Goal: Task Accomplishment & Management: Complete application form

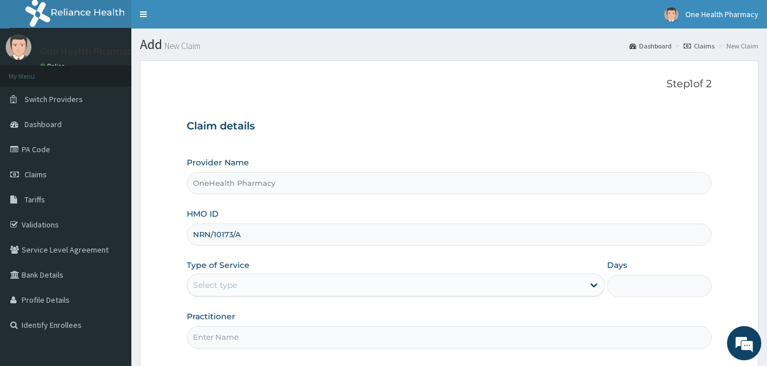
scroll to position [107, 0]
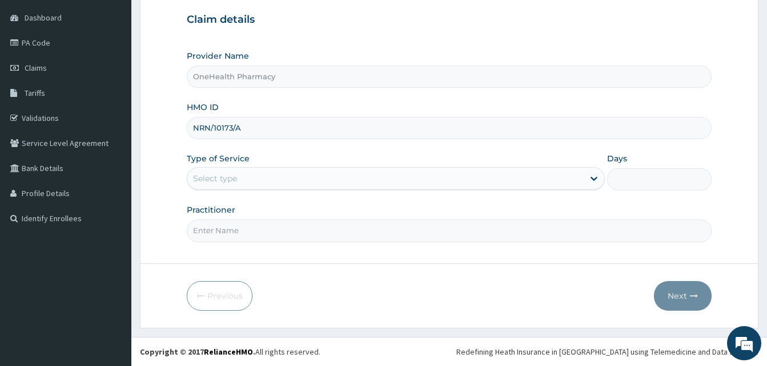
type input "NRN/10173/A"
click at [269, 190] on div "Select type" at bounding box center [396, 178] width 418 height 23
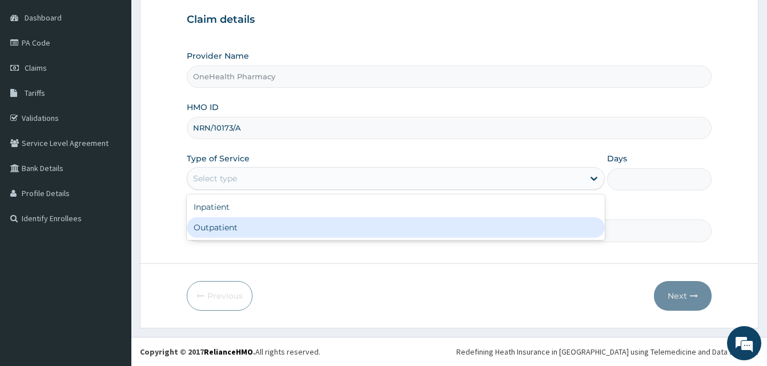
click at [334, 224] on div "Outpatient" at bounding box center [396, 227] width 418 height 21
type input "1"
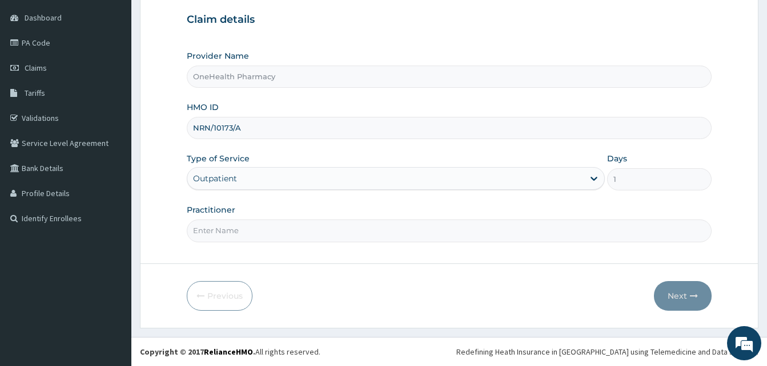
drag, startPoint x: 334, startPoint y: 224, endPoint x: 309, endPoint y: 158, distance: 70.3
click at [309, 158] on div "Provider Name OneHealth Pharmacy HMO ID NRN/10173/A Type of Service Outpatient …" at bounding box center [449, 146] width 525 height 192
type input "ONEHEALTH"
click at [696, 284] on button "Next" at bounding box center [683, 296] width 58 height 30
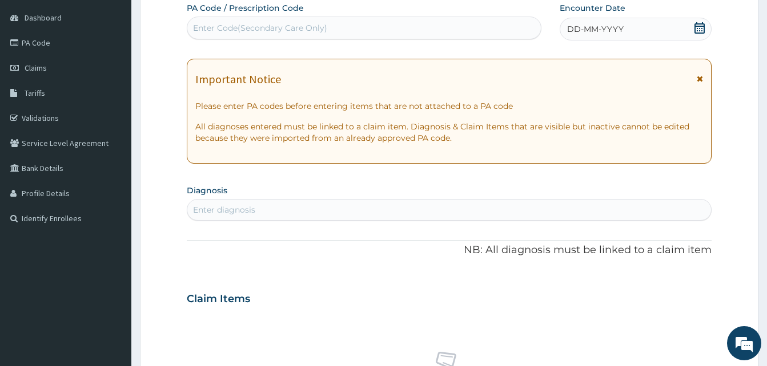
click at [644, 39] on div "DD-MM-YYYY" at bounding box center [635, 29] width 152 height 23
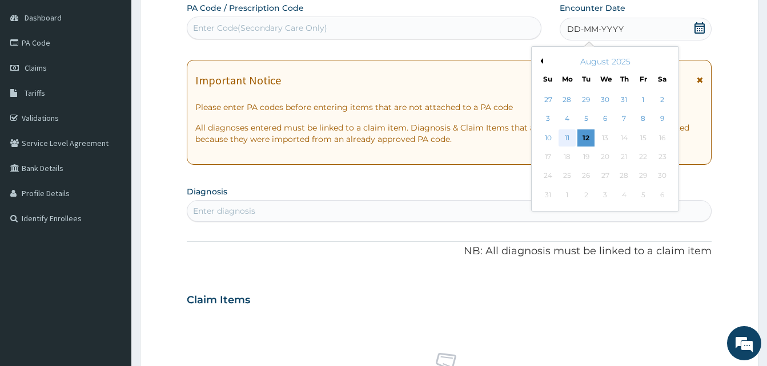
click at [566, 143] on div "11" at bounding box center [566, 138] width 17 height 17
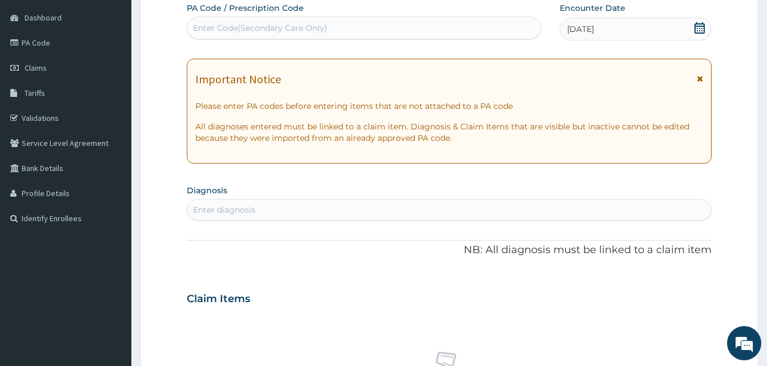
click at [333, 222] on div "PA Code / Prescription Code Enter Code(Secondary Care Only) Encounter Date 11-0…" at bounding box center [449, 297] width 525 height 591
click at [327, 214] on div "Enter diagnosis" at bounding box center [448, 210] width 523 height 18
type input "pain"
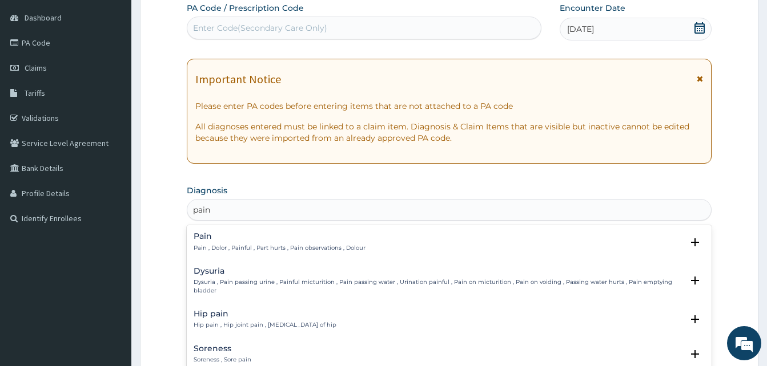
click at [280, 236] on h4 "Pain" at bounding box center [280, 236] width 172 height 9
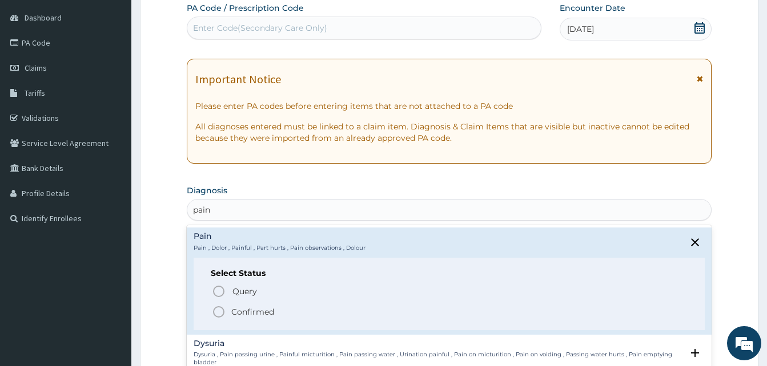
click at [277, 312] on span "Confirmed" at bounding box center [450, 312] width 476 height 14
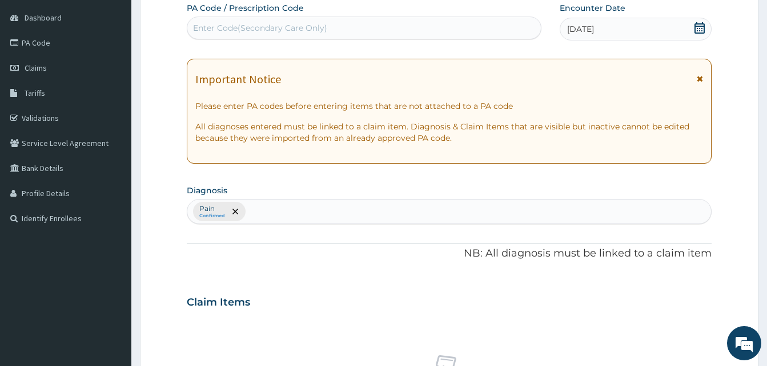
scroll to position [457, 0]
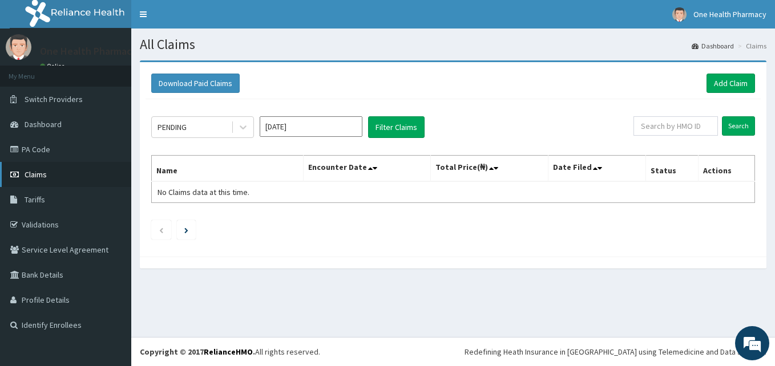
click at [54, 171] on link "Claims" at bounding box center [65, 174] width 131 height 25
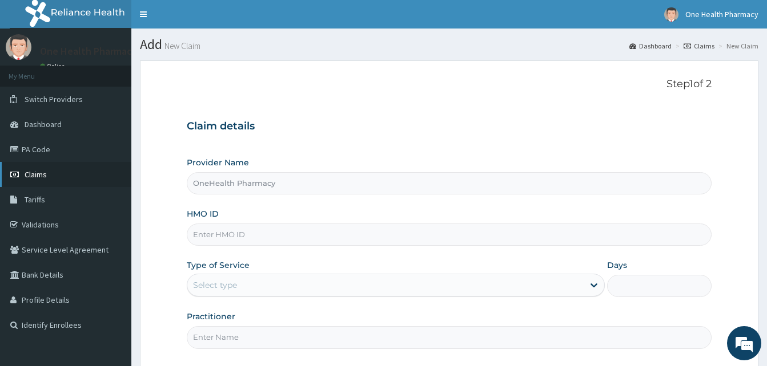
click at [54, 186] on link "Claims" at bounding box center [65, 174] width 131 height 25
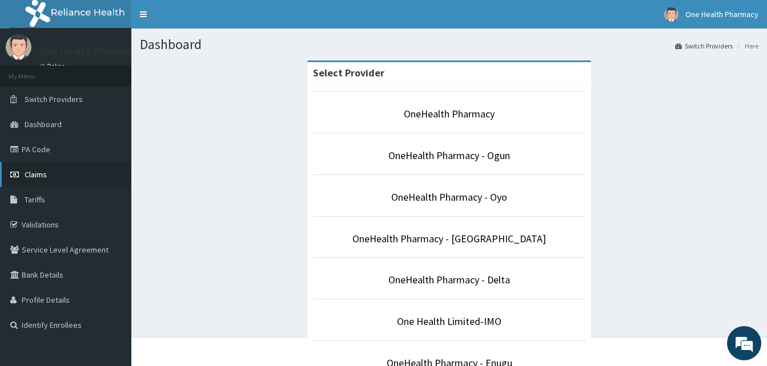
click at [22, 174] on link "Claims" at bounding box center [65, 174] width 131 height 25
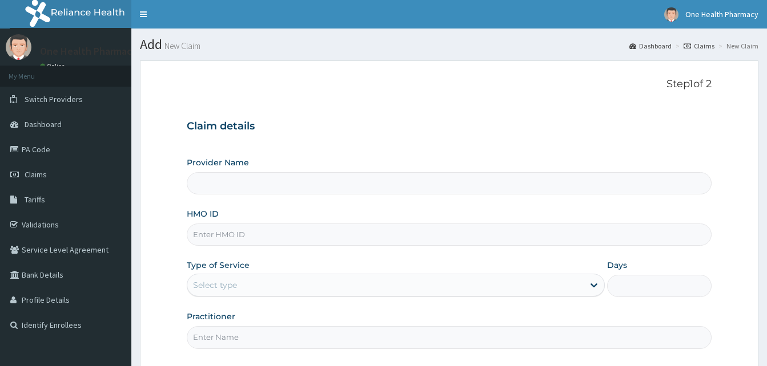
type input "OneHealth Pharmacy"
click at [268, 223] on div "HMO ID" at bounding box center [449, 227] width 525 height 38
paste input "SCP/10100/A"
click at [269, 227] on input "HMO ID" at bounding box center [449, 235] width 525 height 22
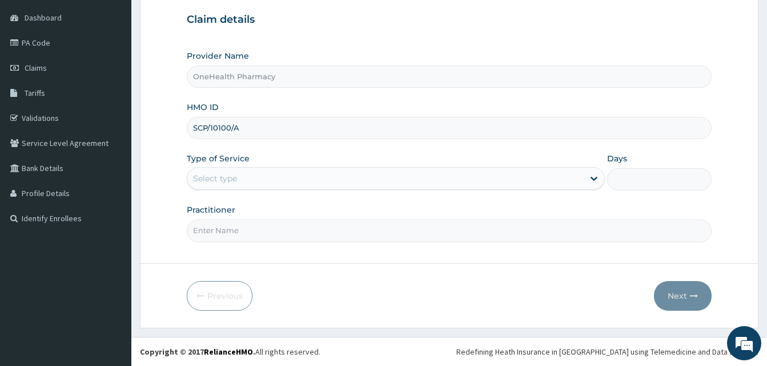
type input "SCP/10100/A"
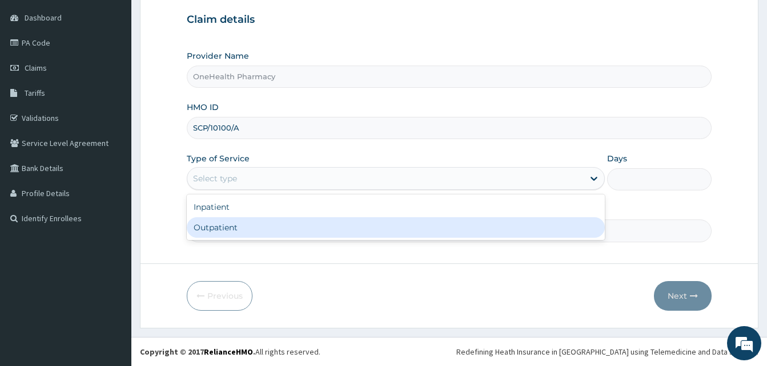
drag, startPoint x: 365, startPoint y: 178, endPoint x: 372, endPoint y: 232, distance: 54.2
click at [372, 190] on div "option Outpatient focused, 2 of 2. 2 results available. Use Up and Down to choo…" at bounding box center [396, 178] width 418 height 23
click at [372, 232] on div "Outpatient" at bounding box center [396, 227] width 418 height 21
type input "1"
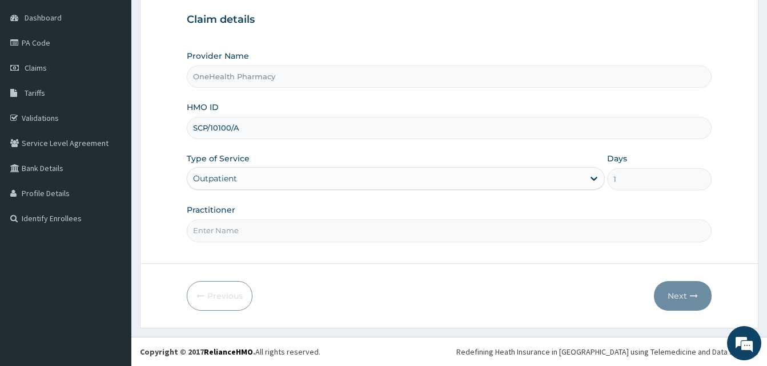
drag, startPoint x: 372, startPoint y: 232, endPoint x: 323, endPoint y: 147, distance: 98.5
click at [323, 147] on div "Provider Name OneHealth Pharmacy HMO ID SCP/10100/A Type of Service Outpatient …" at bounding box center [449, 146] width 525 height 192
type input "ONEHEALTH"
click at [666, 300] on button "Next" at bounding box center [683, 296] width 58 height 30
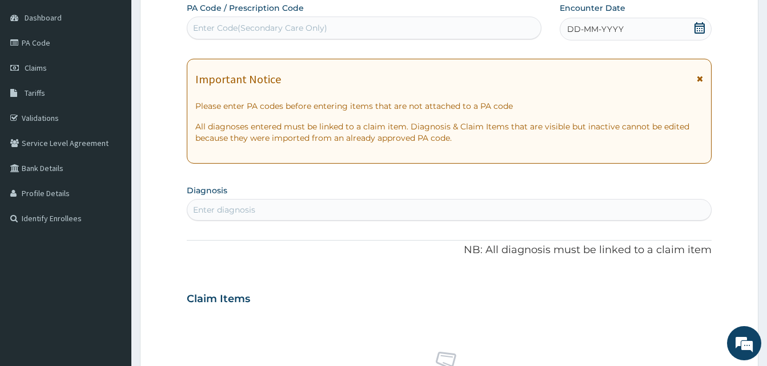
click at [642, 22] on div "DD-MM-YYYY" at bounding box center [635, 29] width 152 height 23
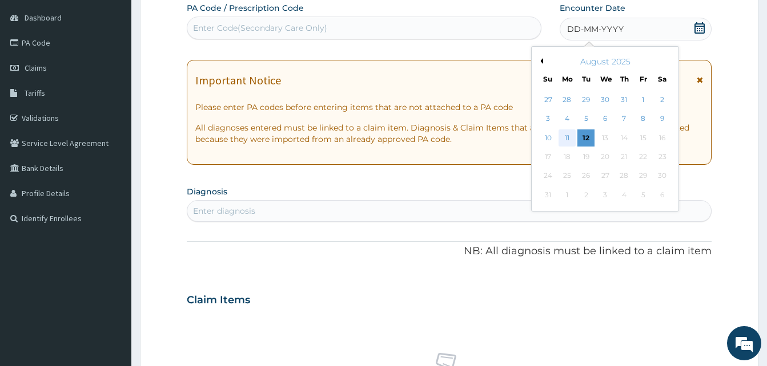
click at [562, 142] on div "11" at bounding box center [566, 138] width 17 height 17
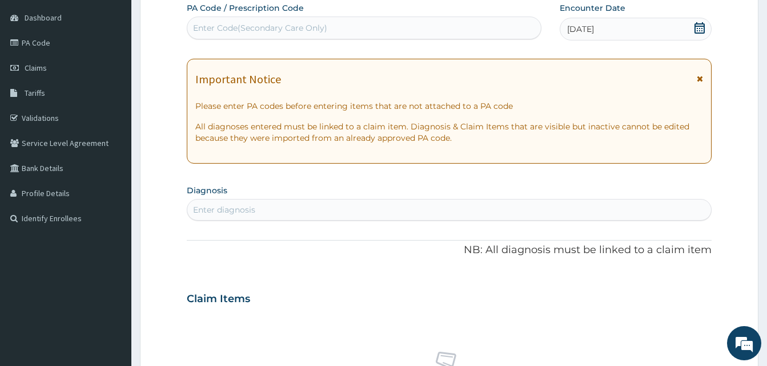
click at [392, 215] on div "Enter diagnosis" at bounding box center [448, 210] width 523 height 18
type input "pain"
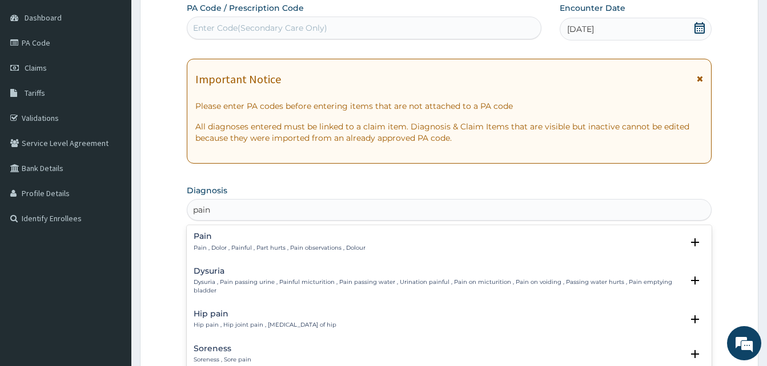
click at [347, 241] on h4 "Pain" at bounding box center [280, 236] width 172 height 9
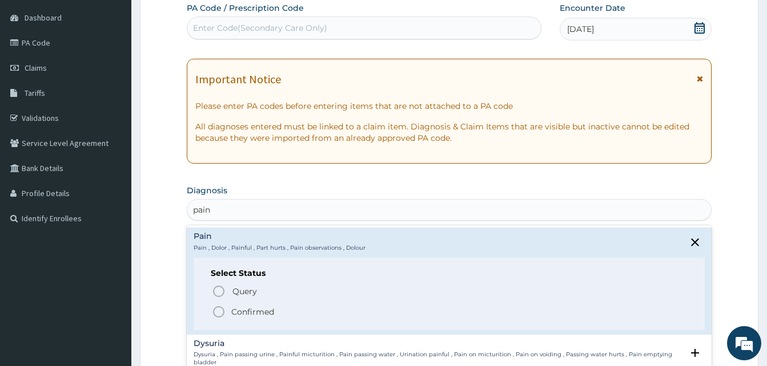
click at [333, 313] on span "Confirmed" at bounding box center [450, 312] width 476 height 14
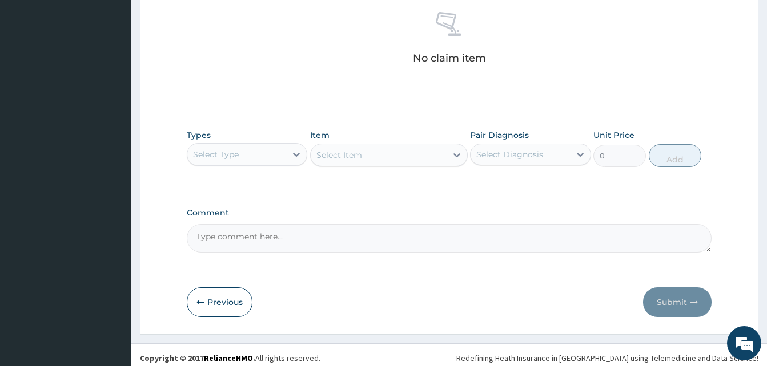
scroll to position [457, 0]
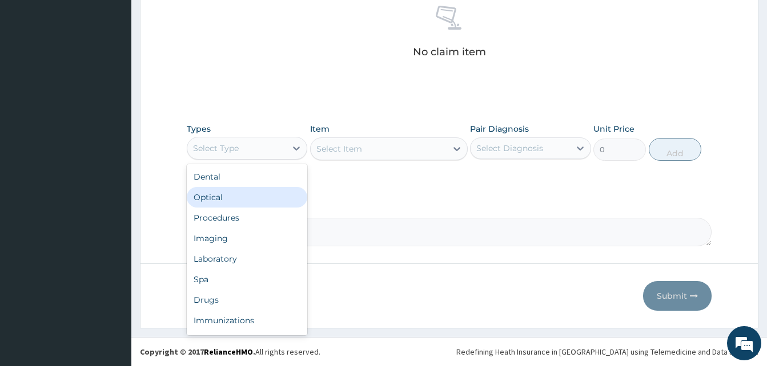
drag, startPoint x: 269, startPoint y: 156, endPoint x: 304, endPoint y: 202, distance: 57.5
click at [304, 160] on div "option Optical focused, 2 of 10. 10 results available. Use Up and Down to choos…" at bounding box center [247, 148] width 120 height 23
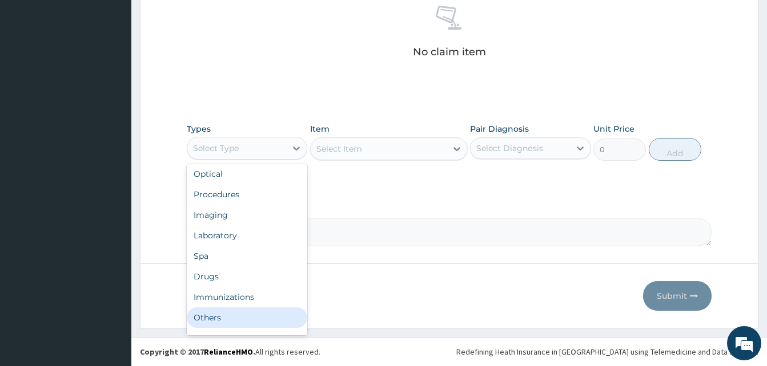
click at [225, 317] on div "Others" at bounding box center [247, 318] width 120 height 21
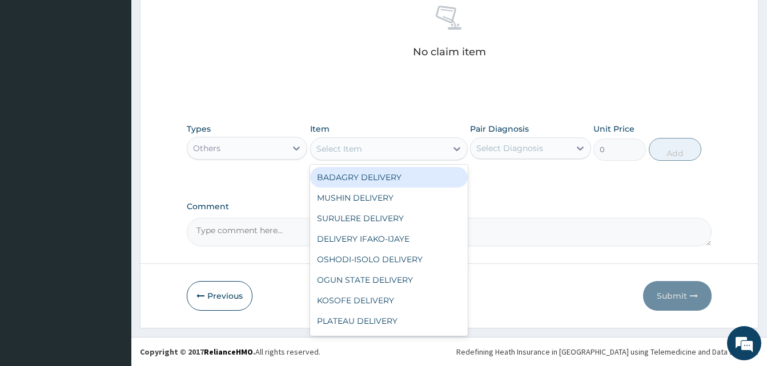
click at [392, 152] on div "Select Item" at bounding box center [379, 149] width 136 height 18
click at [416, 176] on div "BADAGRY DELIVERY" at bounding box center [389, 177] width 158 height 21
type input "3700"
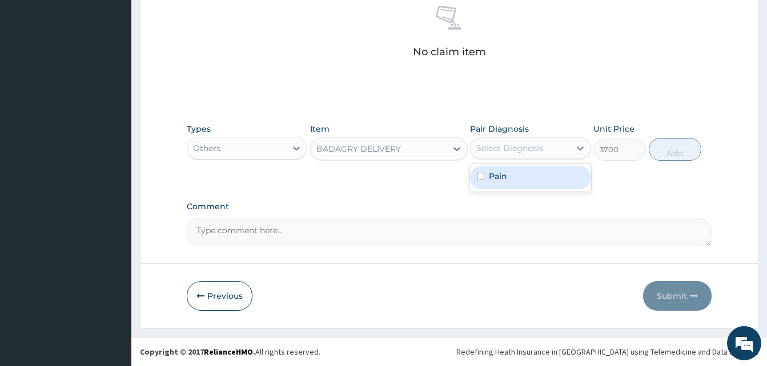
drag, startPoint x: 527, startPoint y: 144, endPoint x: 537, endPoint y: 172, distance: 29.4
click at [537, 159] on div "option Pain focused, 1 of 1. 1 result available. Use Up and Down to choose opti…" at bounding box center [530, 149] width 120 height 22
click at [537, 172] on div "Pain" at bounding box center [530, 177] width 120 height 23
checkbox input "true"
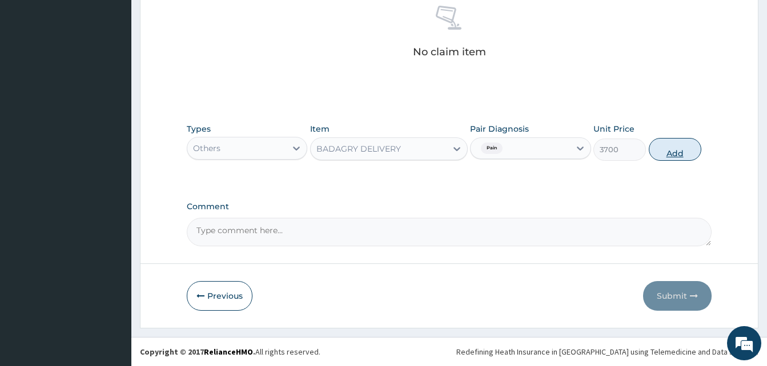
click at [652, 154] on button "Add" at bounding box center [674, 149] width 53 height 23
type input "0"
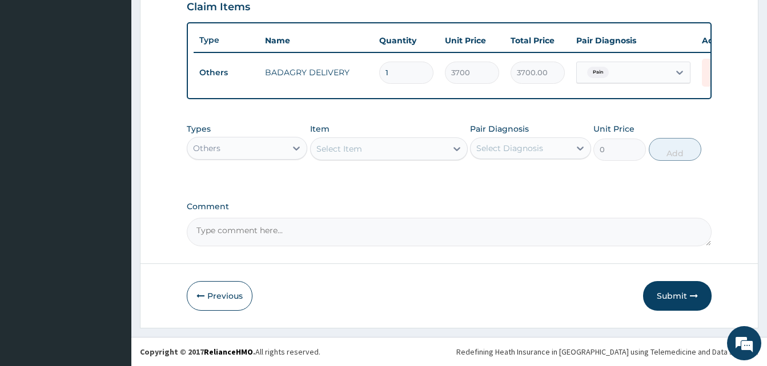
scroll to position [411, 0]
click at [284, 148] on div "Others" at bounding box center [236, 148] width 99 height 18
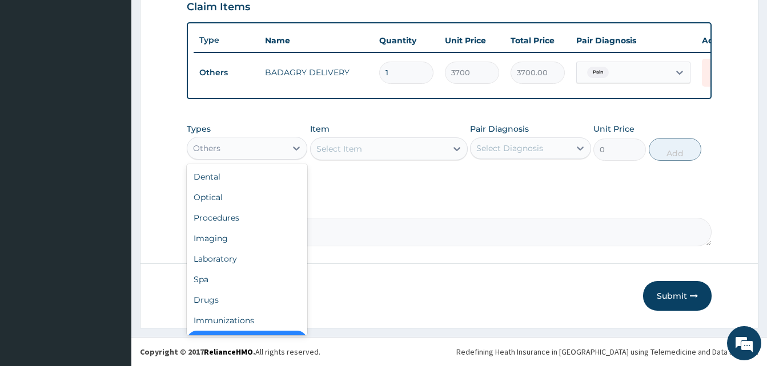
scroll to position [23, 0]
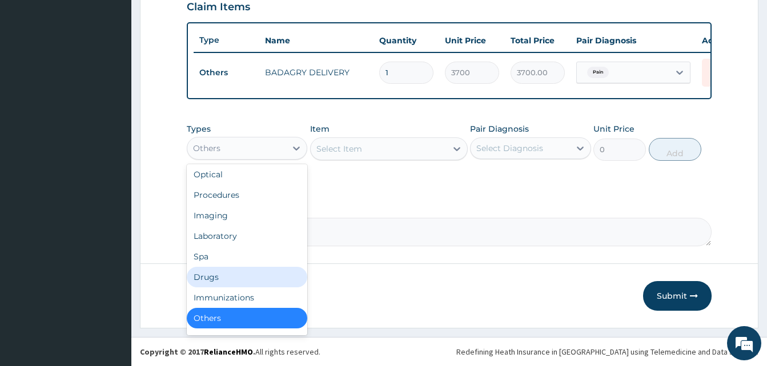
click at [240, 284] on div "Drugs" at bounding box center [247, 277] width 120 height 21
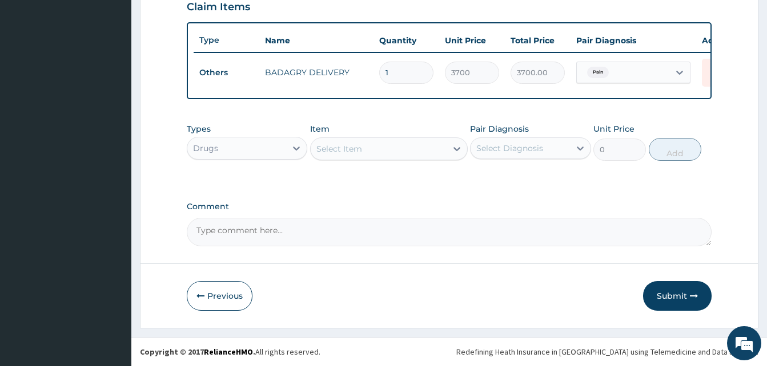
click at [374, 152] on div "Select Item" at bounding box center [379, 149] width 136 height 18
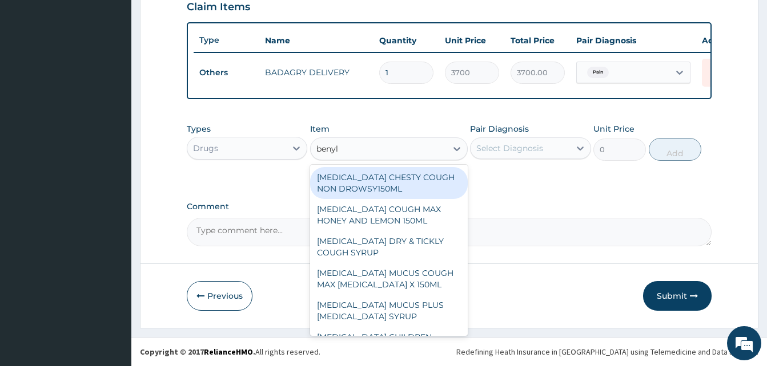
type input "benyli"
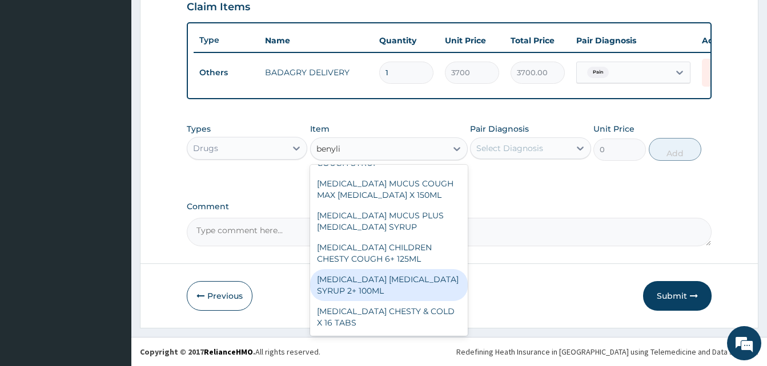
click at [399, 279] on div "[MEDICAL_DATA] [MEDICAL_DATA] SYRUP 2+ 100ML" at bounding box center [389, 285] width 158 height 32
type input "2100"
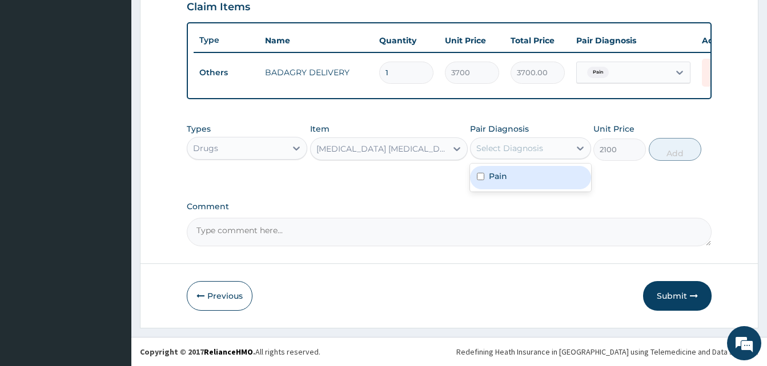
drag, startPoint x: 537, startPoint y: 155, endPoint x: 542, endPoint y: 176, distance: 21.7
click at [542, 159] on div "option Pain, selected. option Pain focused, 1 of 1. 1 result available. Use Up …" at bounding box center [530, 149] width 120 height 22
click at [542, 176] on div "Pain" at bounding box center [530, 177] width 120 height 23
checkbox input "true"
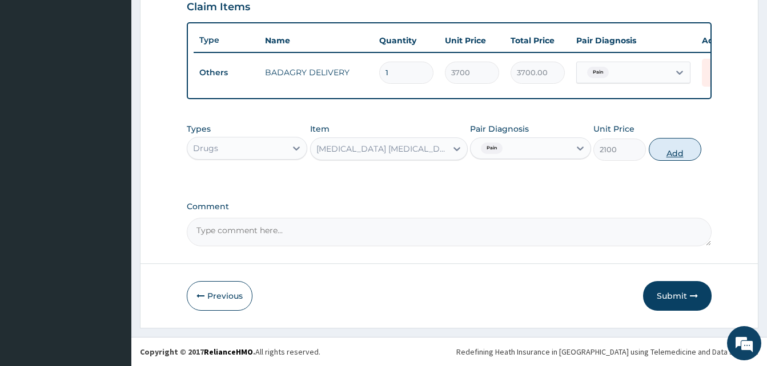
click at [676, 150] on button "Add" at bounding box center [674, 149] width 53 height 23
type input "0"
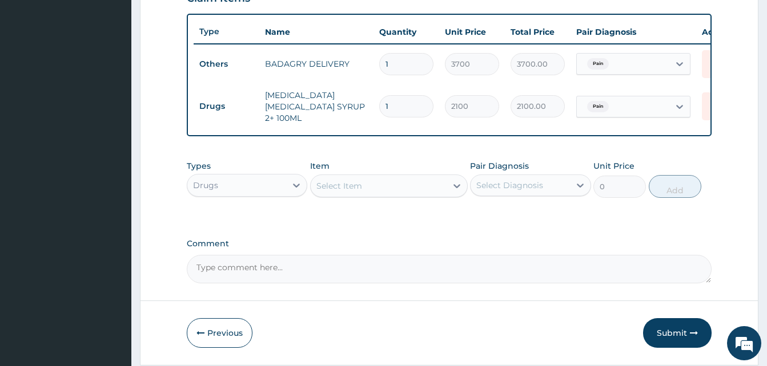
click at [354, 198] on div "Select Item" at bounding box center [389, 186] width 158 height 23
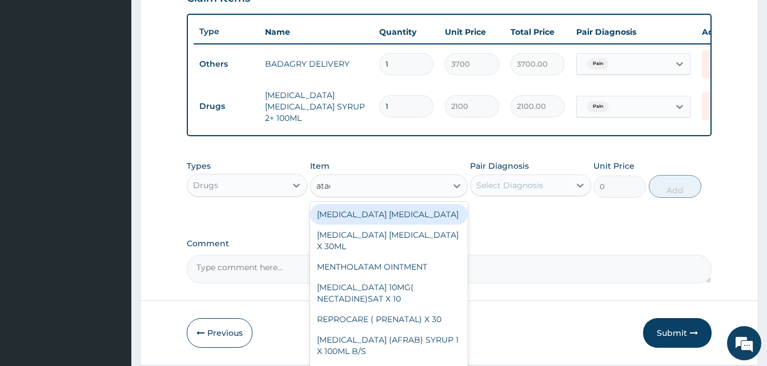
type input "atady"
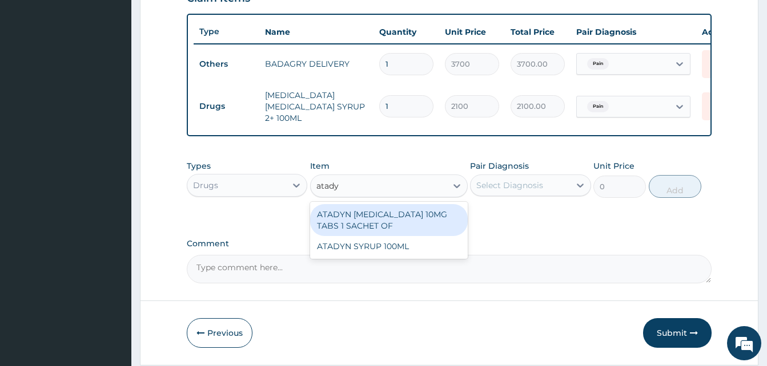
click at [400, 217] on div "ATADYN [MEDICAL_DATA] 10MG TABS 1 SACHET OF" at bounding box center [389, 220] width 158 height 32
type input "350"
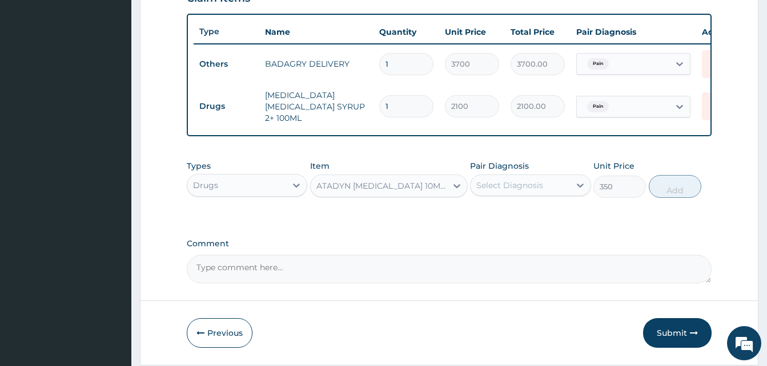
click at [479, 196] on div "Select Diagnosis" at bounding box center [530, 186] width 120 height 22
click at [538, 216] on div "Pain" at bounding box center [530, 214] width 120 height 23
checkbox input "true"
click at [671, 188] on button "Add" at bounding box center [674, 186] width 53 height 23
type input "0"
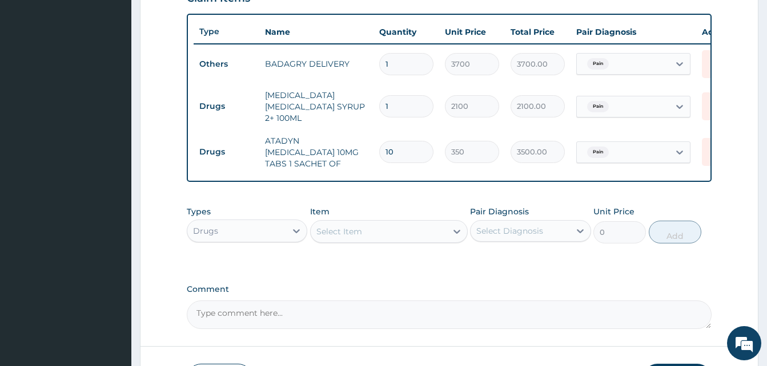
type input "10"
click at [404, 233] on div "Select Item" at bounding box center [379, 232] width 136 height 18
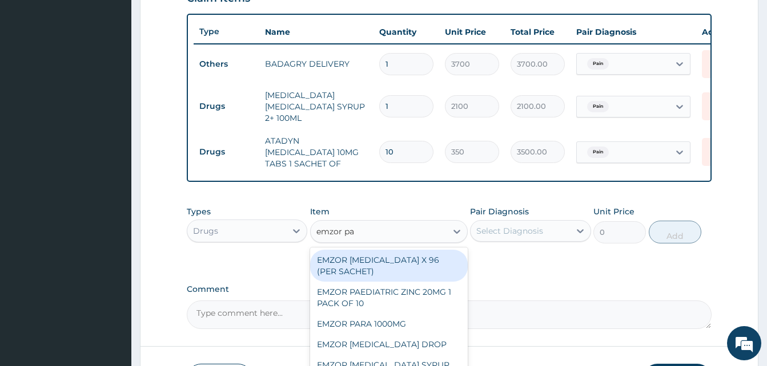
type input "emzor par"
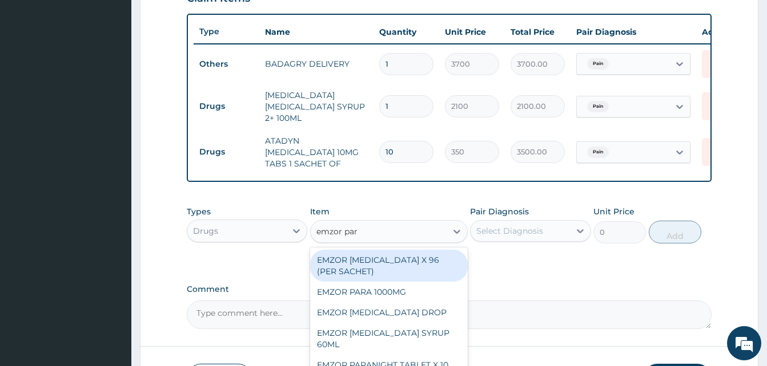
click at [441, 260] on div "EMZOR PARACETAMOL X 96 (PER SACHET)" at bounding box center [389, 266] width 158 height 32
type input "17.5"
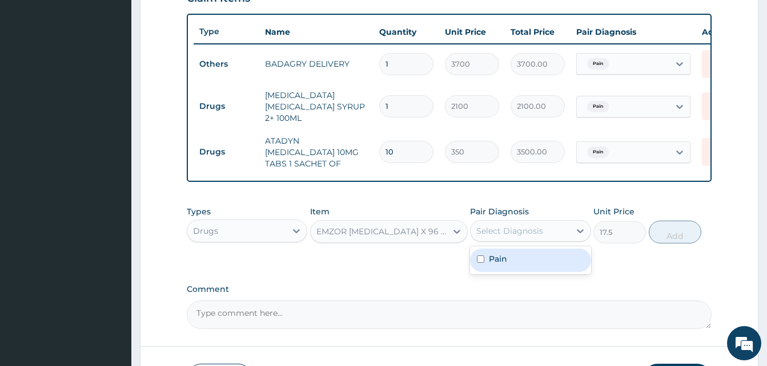
drag, startPoint x: 519, startPoint y: 227, endPoint x: 535, endPoint y: 251, distance: 28.8
click at [535, 242] on div "option Pain, selected. option Pain focused, 1 of 1. 1 result available. Use Up …" at bounding box center [530, 231] width 120 height 22
click at [535, 251] on div "Pain" at bounding box center [530, 260] width 120 height 23
checkbox input "true"
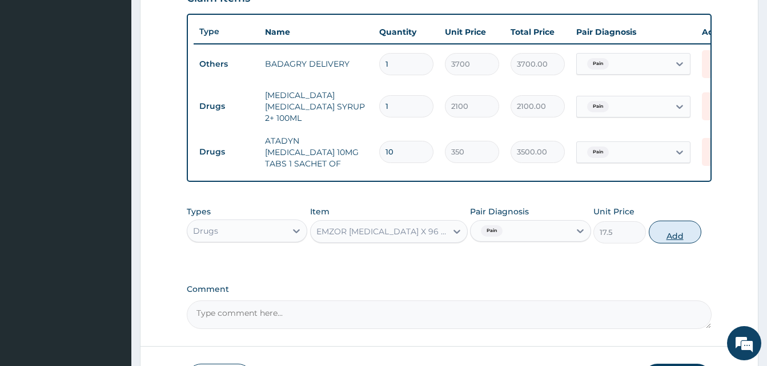
click at [668, 229] on button "Add" at bounding box center [674, 232] width 53 height 23
type input "0"
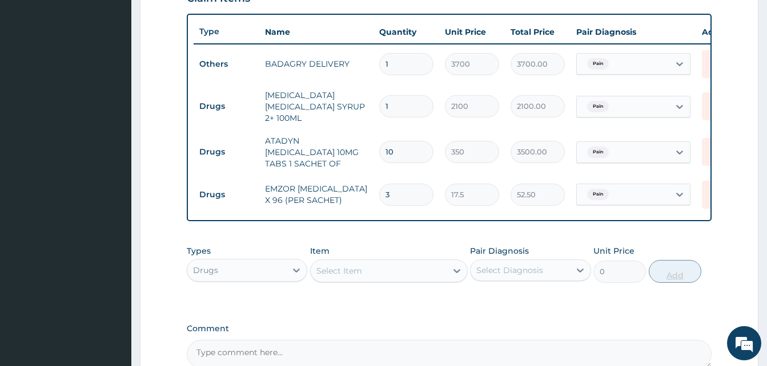
type input "36"
type input "630.00"
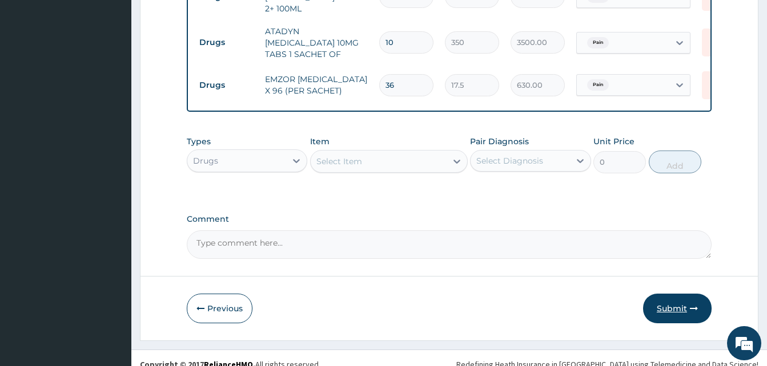
type input "36"
click at [674, 307] on button "Submit" at bounding box center [677, 309] width 69 height 30
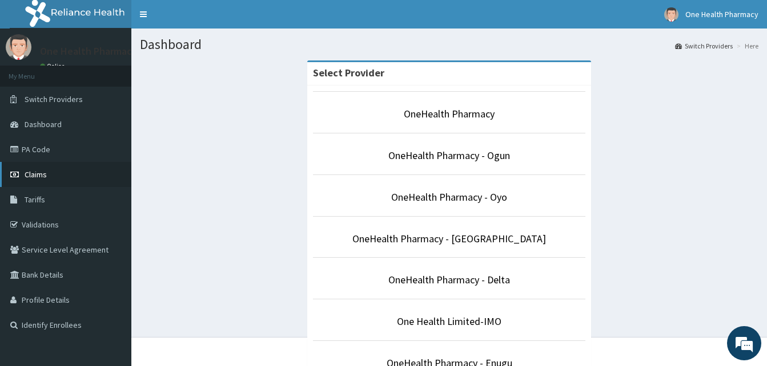
click at [86, 171] on link "Claims" at bounding box center [65, 174] width 131 height 25
click at [66, 177] on link "Claims" at bounding box center [65, 174] width 131 height 25
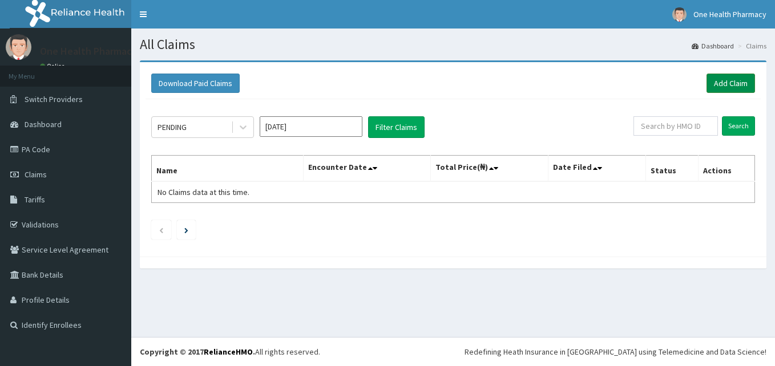
click at [720, 86] on link "Add Claim" at bounding box center [731, 83] width 49 height 19
click at [720, 90] on link "Add Claim" at bounding box center [731, 83] width 49 height 19
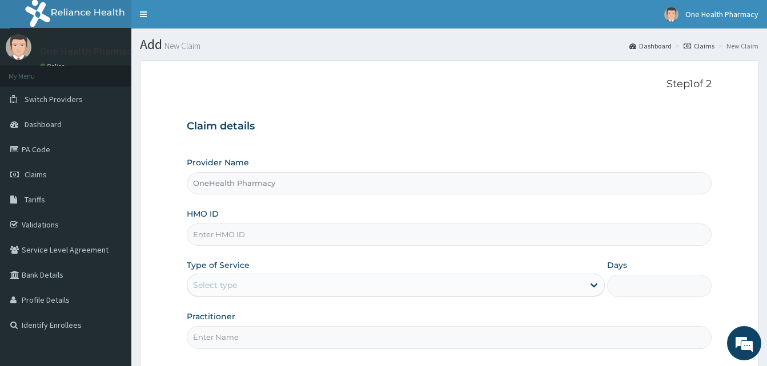
click at [279, 228] on input "HMO ID" at bounding box center [449, 235] width 525 height 22
paste input "NRN/10173/A"
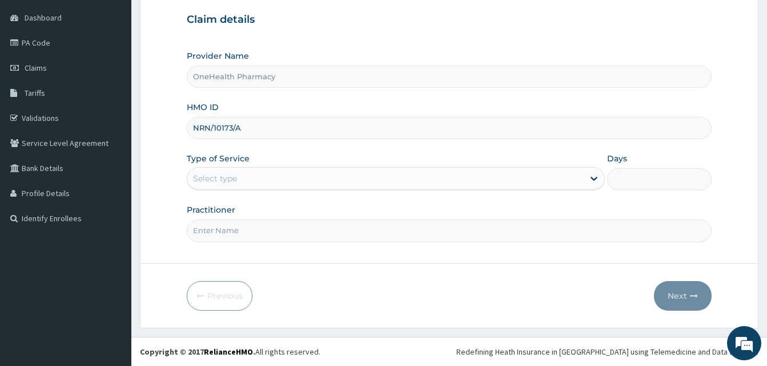
type input "NRN/10173/A"
click at [325, 176] on div "Select type" at bounding box center [385, 179] width 396 height 18
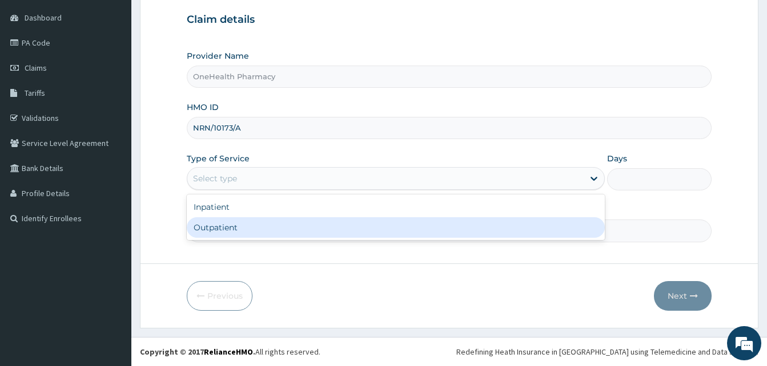
click at [339, 226] on div "Outpatient" at bounding box center [396, 227] width 418 height 21
type input "1"
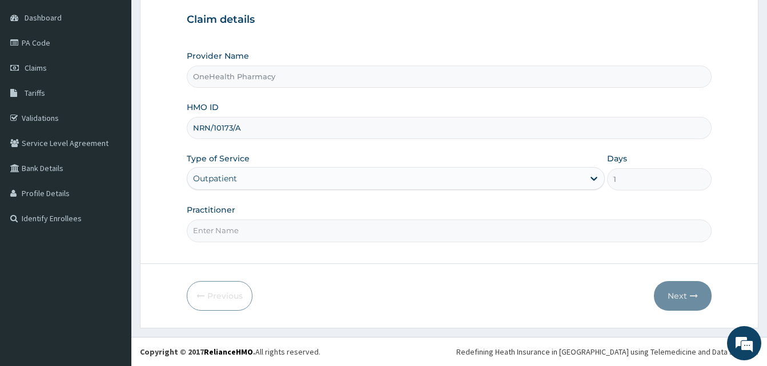
drag, startPoint x: 339, startPoint y: 226, endPoint x: 308, endPoint y: 168, distance: 65.1
click at [308, 168] on div "Provider Name OneHealth Pharmacy HMO ID NRN/10173/A Type of Service Outpatient …" at bounding box center [449, 146] width 525 height 192
type input "ONE HEALTH"
click at [672, 288] on button "Next" at bounding box center [683, 296] width 58 height 30
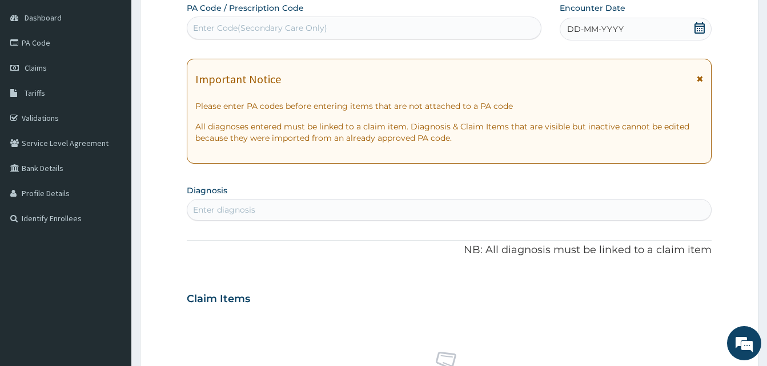
click at [618, 27] on span "DD-MM-YYYY" at bounding box center [595, 28] width 57 height 11
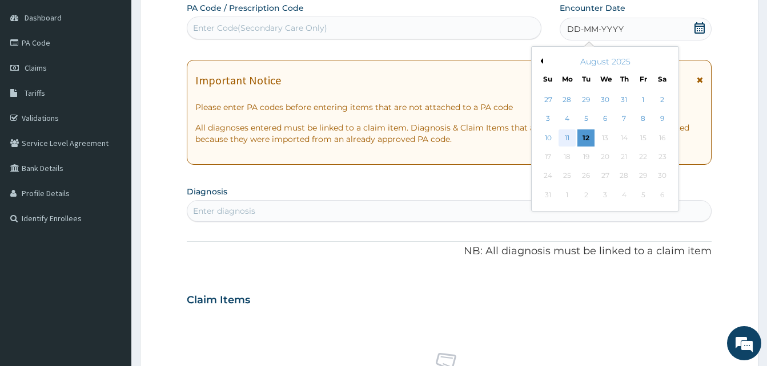
click at [571, 137] on div "11" at bounding box center [566, 138] width 17 height 17
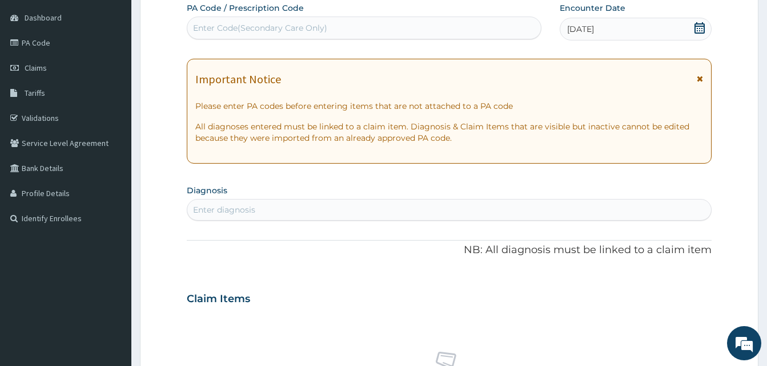
click at [289, 207] on div "Enter diagnosis" at bounding box center [448, 210] width 523 height 18
type input "pain"
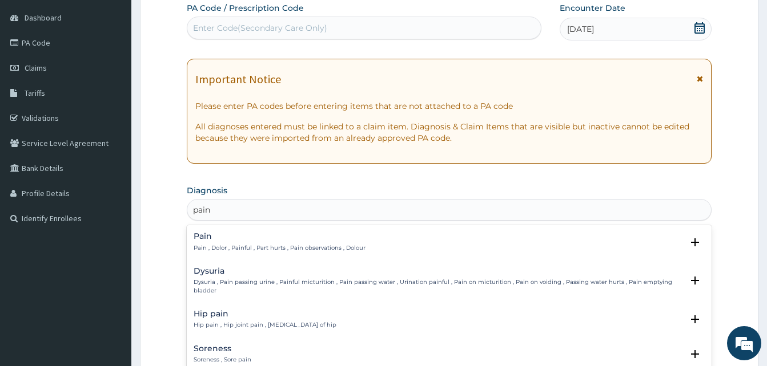
scroll to position [0, 0]
click at [306, 232] on h4 "Pain" at bounding box center [280, 236] width 172 height 9
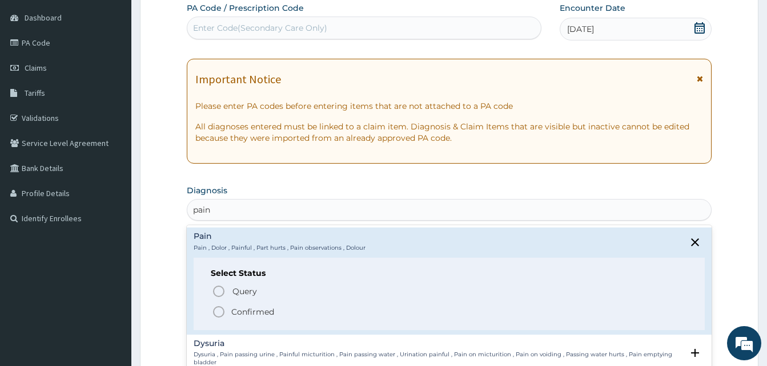
click at [303, 312] on span "Confirmed" at bounding box center [450, 312] width 476 height 14
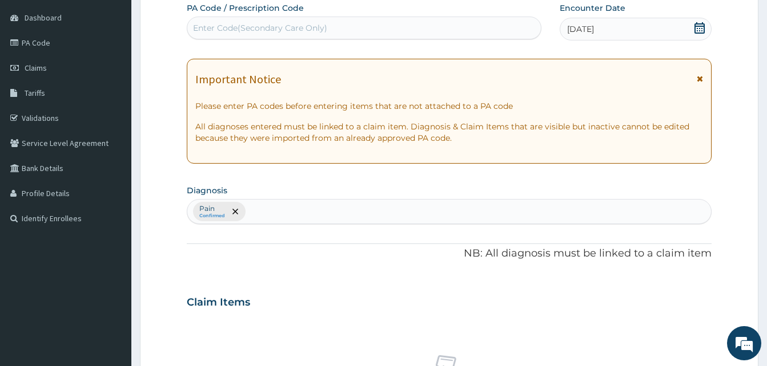
scroll to position [457, 0]
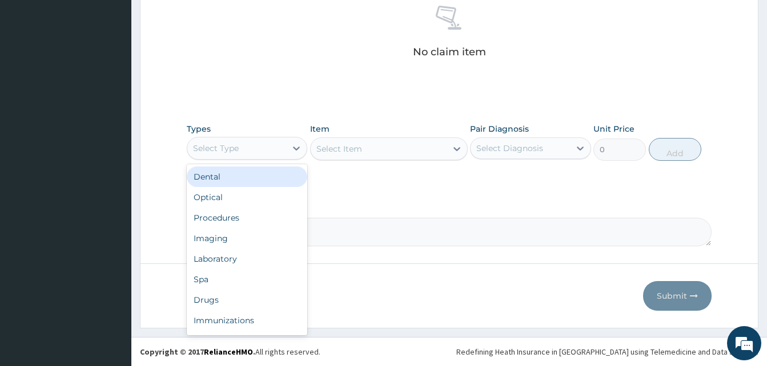
drag, startPoint x: 272, startPoint y: 146, endPoint x: 300, endPoint y: 204, distance: 64.9
click at [300, 160] on div "option Dental focused, 1 of 10. 10 results available. Use Up and Down to choose…" at bounding box center [247, 148] width 120 height 23
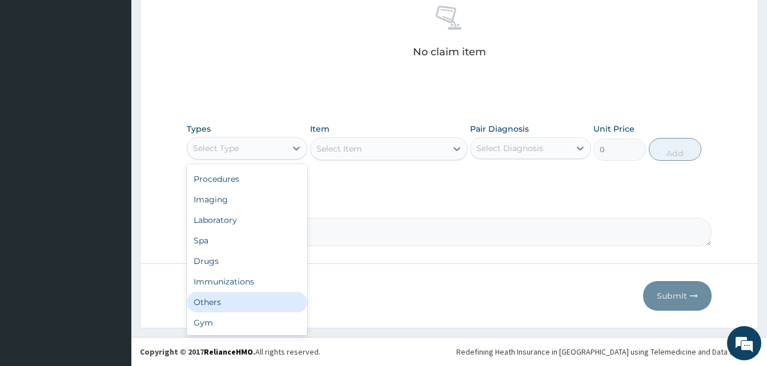
click at [253, 299] on div "Others" at bounding box center [247, 302] width 120 height 21
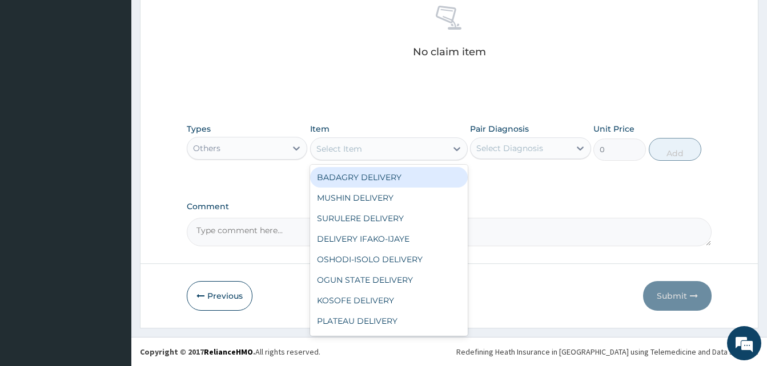
click at [386, 155] on div "Select Item" at bounding box center [379, 149] width 136 height 18
click at [404, 177] on div "BADAGRY DELIVERY" at bounding box center [389, 177] width 158 height 21
type input "3700"
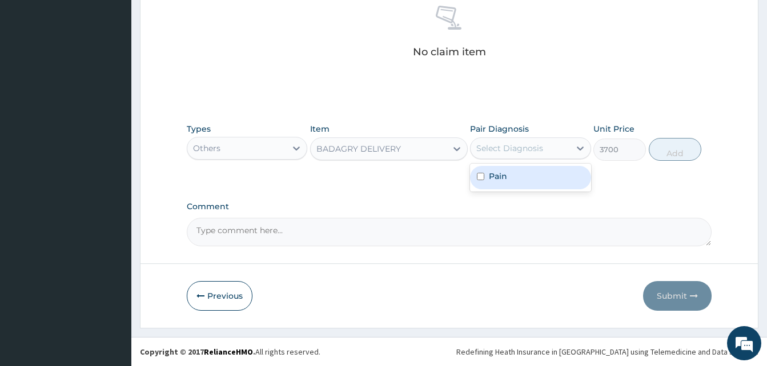
click at [515, 153] on div "Select Diagnosis" at bounding box center [509, 148] width 67 height 11
click at [530, 174] on div "Pain" at bounding box center [530, 177] width 120 height 23
checkbox input "true"
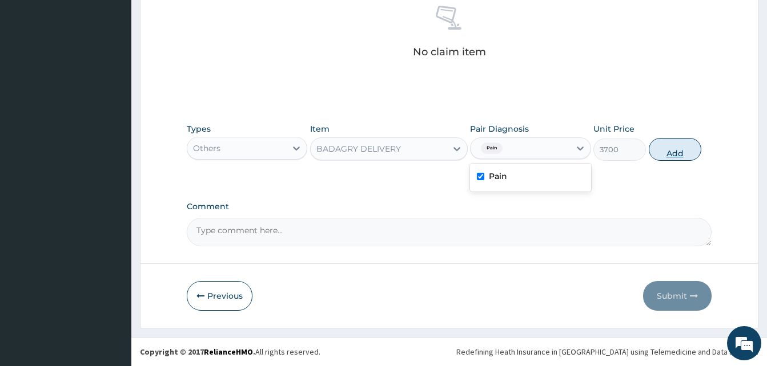
click at [666, 151] on button "Add" at bounding box center [674, 149] width 53 height 23
type input "0"
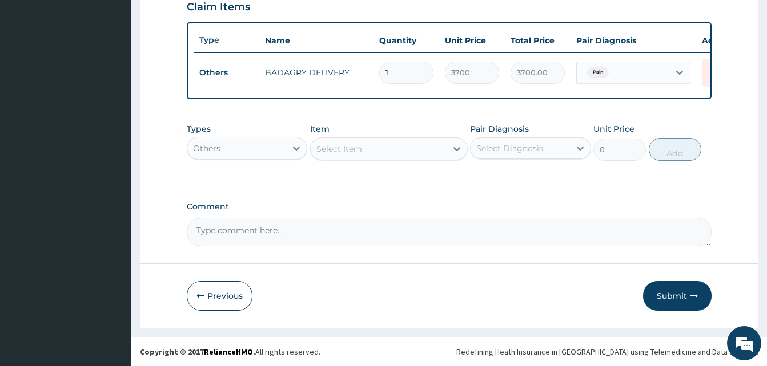
scroll to position [411, 0]
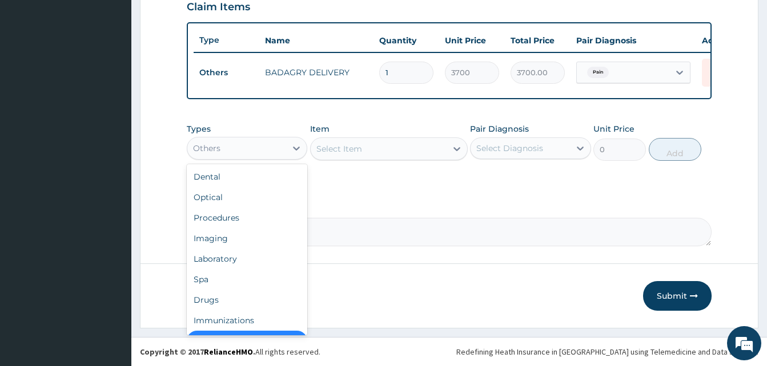
click at [280, 148] on div "Others" at bounding box center [236, 148] width 99 height 18
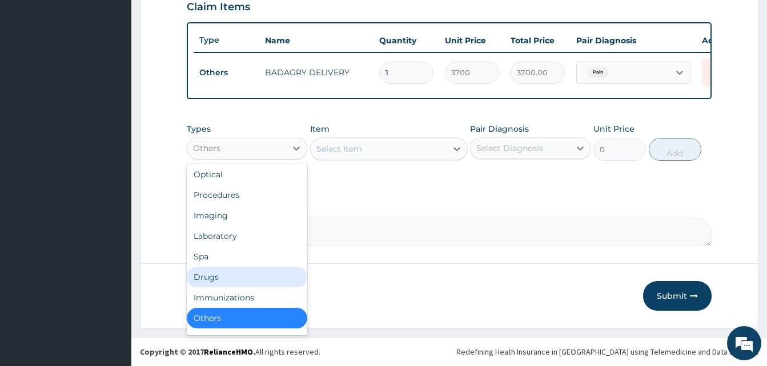
click at [233, 276] on div "Drugs" at bounding box center [247, 277] width 120 height 21
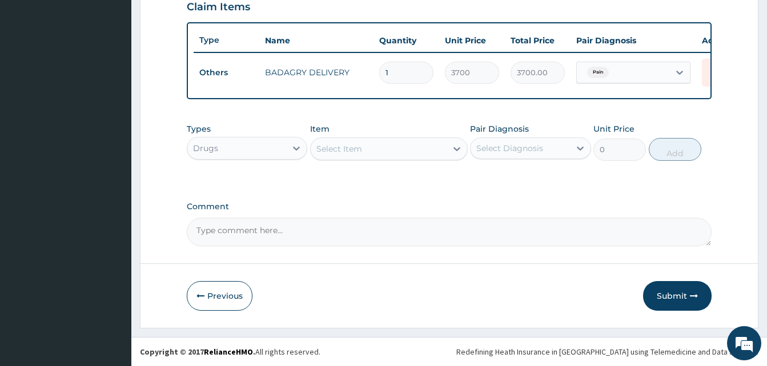
click at [381, 150] on div "Select Item" at bounding box center [379, 149] width 136 height 18
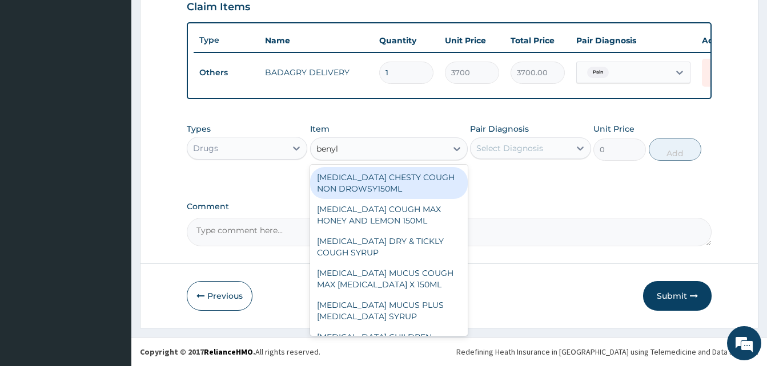
type input "benyli"
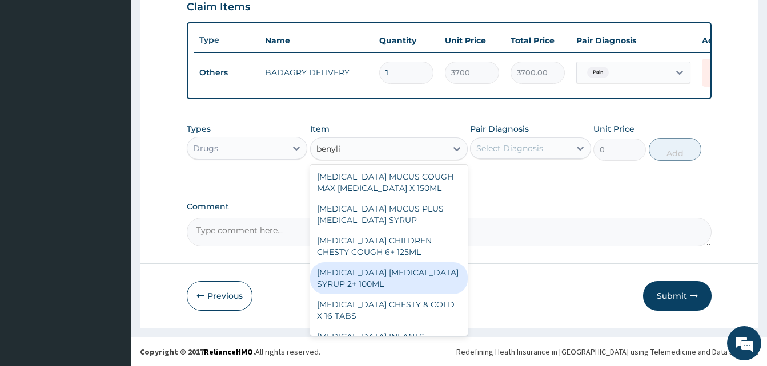
click at [394, 291] on div "BENYLIN DRY COUGH SYRUP 2+ 100ML" at bounding box center [389, 279] width 158 height 32
type input "2100"
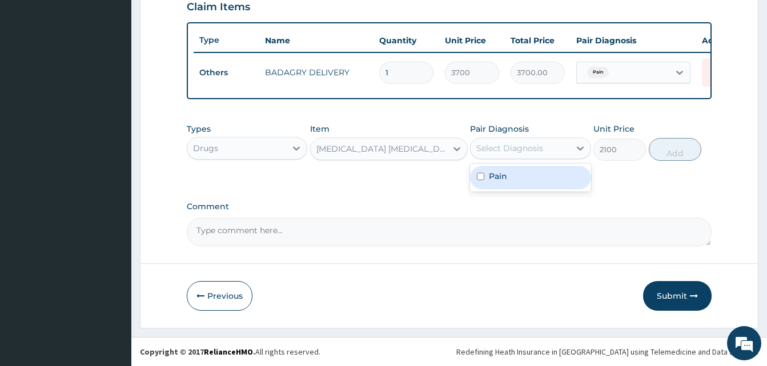
click at [543, 150] on div "Select Diagnosis" at bounding box center [519, 148] width 99 height 18
click at [544, 178] on div "Pain" at bounding box center [530, 177] width 120 height 23
checkbox input "true"
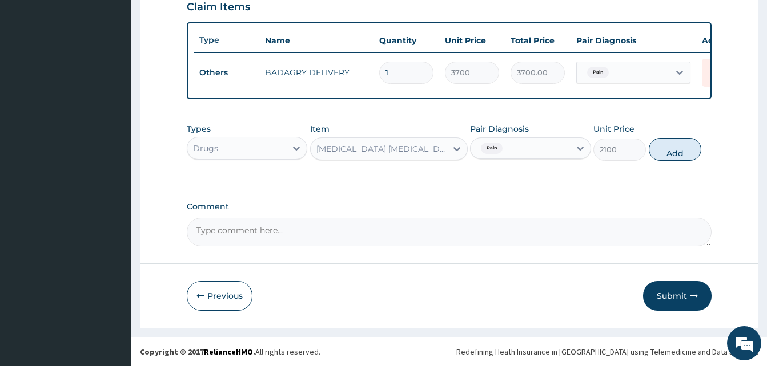
click at [679, 154] on button "Add" at bounding box center [674, 149] width 53 height 23
type input "0"
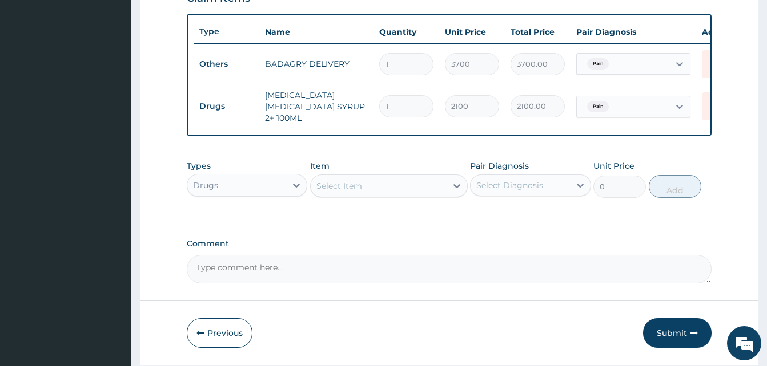
click at [366, 187] on div "Select Item" at bounding box center [379, 186] width 136 height 18
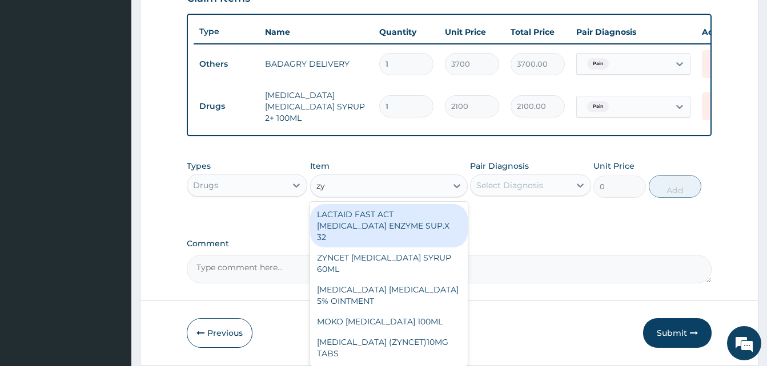
type input "zyn"
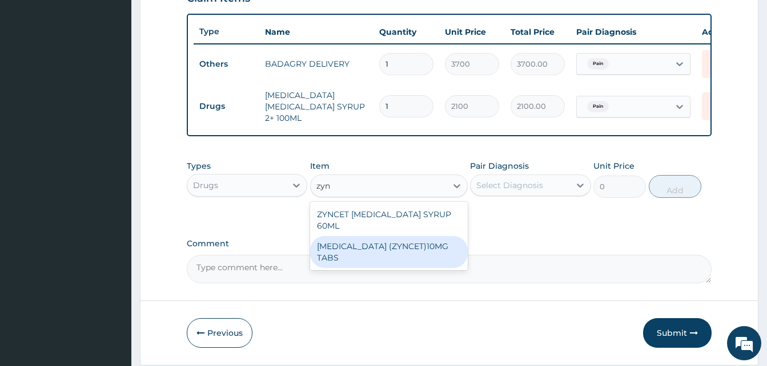
click at [422, 236] on div "CETIRIZINE (ZYNCET)10MG TABS" at bounding box center [389, 252] width 158 height 32
type input "119"
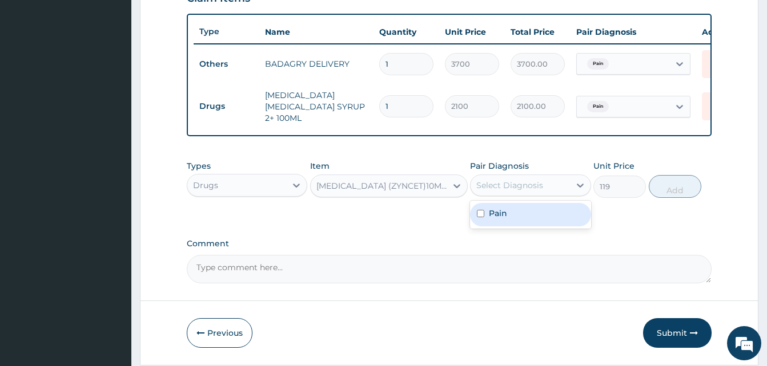
click at [527, 186] on div "Select Diagnosis" at bounding box center [509, 185] width 67 height 11
click at [542, 219] on div "Pain" at bounding box center [530, 214] width 120 height 23
checkbox input "true"
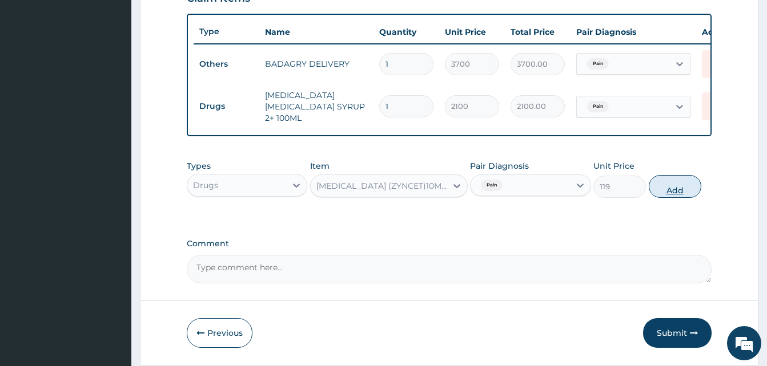
click at [683, 192] on button "Add" at bounding box center [674, 186] width 53 height 23
type input "0"
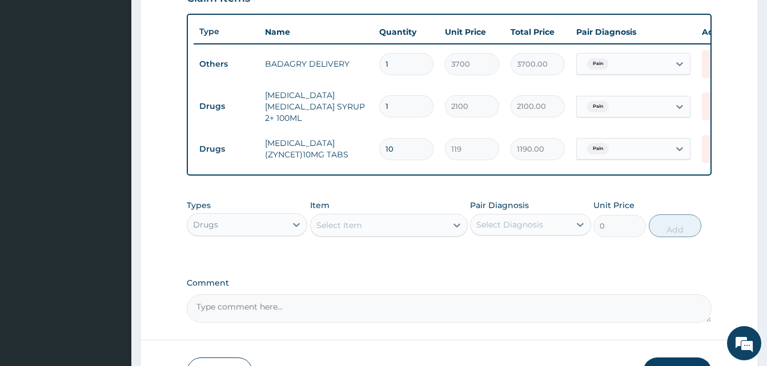
type input "10"
click at [436, 223] on div "Select Item" at bounding box center [379, 225] width 136 height 18
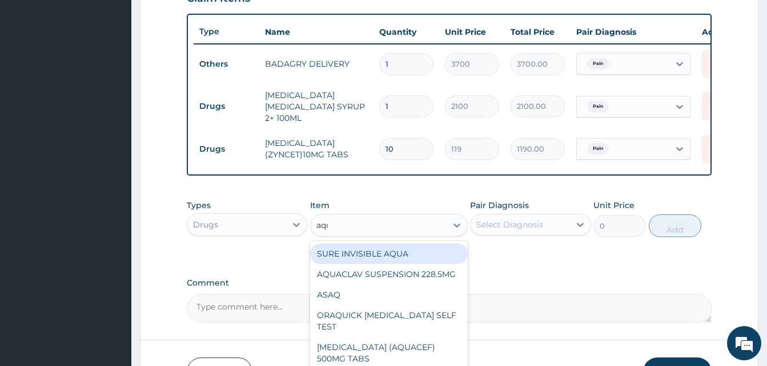
type input "aqua"
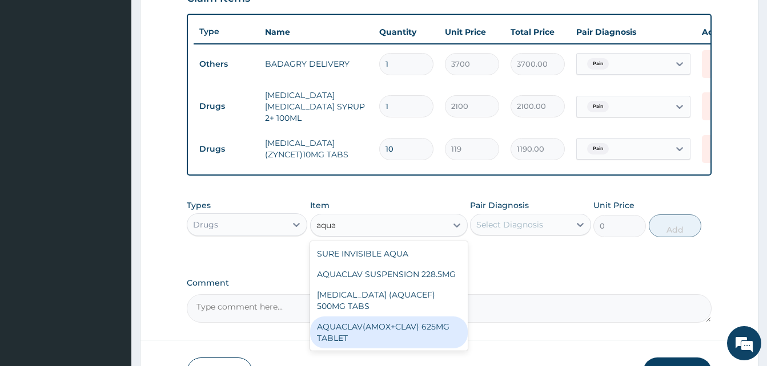
click at [414, 332] on div "AQUACLAV(AMOX+CLAV) 625MG TABLET" at bounding box center [389, 333] width 158 height 32
type input "190"
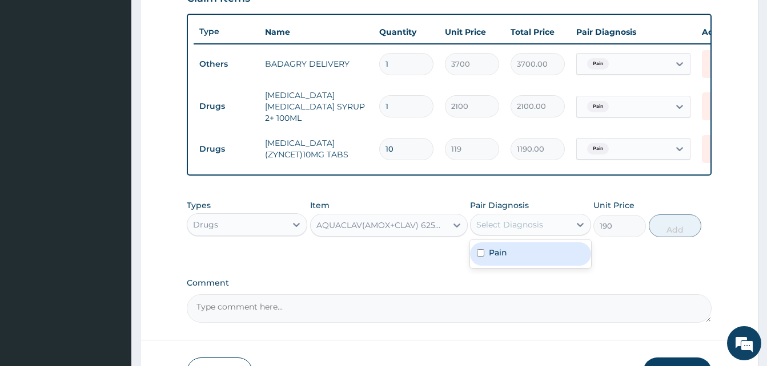
drag, startPoint x: 559, startPoint y: 234, endPoint x: 569, endPoint y: 258, distance: 26.1
click at [569, 236] on div "option Pain, selected. option Pain focused, 1 of 1. 1 result available. Use Up …" at bounding box center [530, 225] width 120 height 22
click at [569, 258] on div "Pain" at bounding box center [530, 254] width 120 height 23
checkbox input "true"
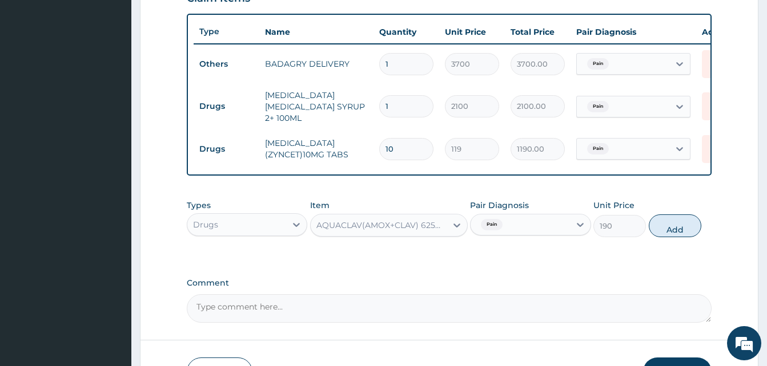
click at [702, 221] on div "Types Drugs Item AQUACLAV(AMOX+CLAV) 625MG TABLET Pair Diagnosis Pain Unit Pric…" at bounding box center [449, 218] width 525 height 49
click at [692, 224] on button "Add" at bounding box center [674, 226] width 53 height 23
type input "0"
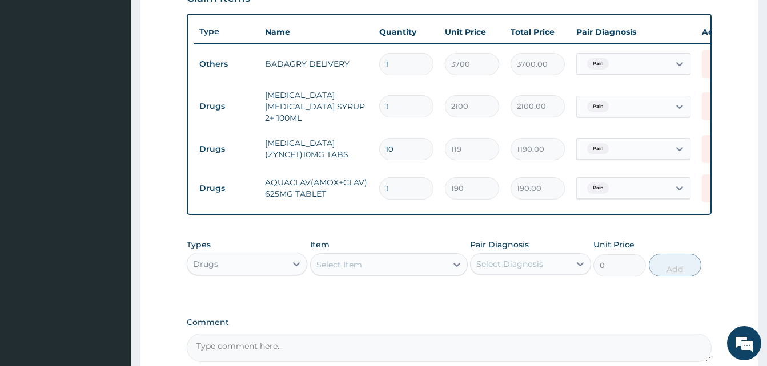
type input "14"
type input "2660.00"
type input "14"
click at [436, 267] on div "Select Item" at bounding box center [379, 265] width 136 height 18
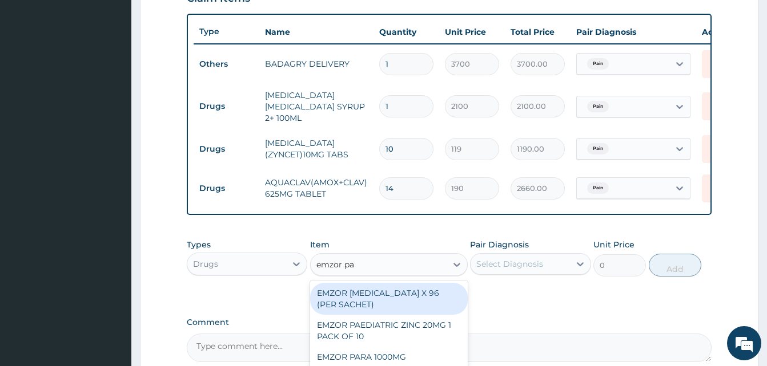
type input "emzor par"
click at [443, 301] on div "EMZOR PARACETAMOL X 96 (PER SACHET)" at bounding box center [389, 299] width 158 height 32
type input "17.5"
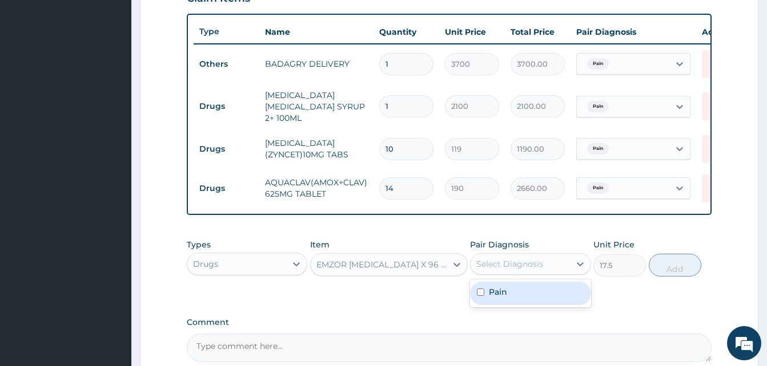
drag, startPoint x: 519, startPoint y: 273, endPoint x: 538, endPoint y: 300, distance: 32.8
click at [538, 275] on div "option Pain, selected. option Pain focused, 1 of 1. 1 result available. Use Up …" at bounding box center [530, 264] width 120 height 22
click at [538, 300] on div "Pain" at bounding box center [530, 293] width 120 height 23
checkbox input "true"
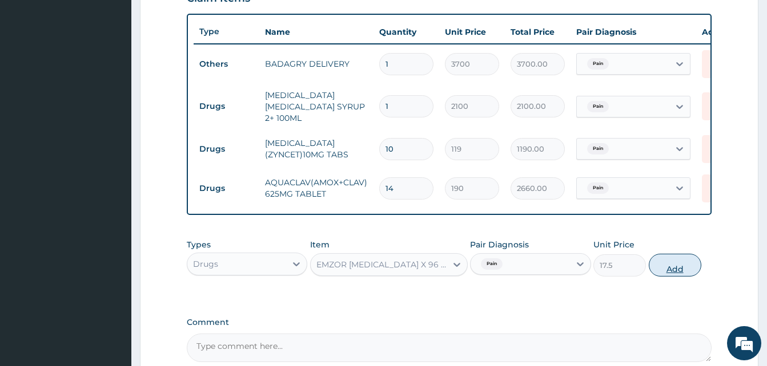
click at [658, 272] on button "Add" at bounding box center [674, 265] width 53 height 23
type input "0"
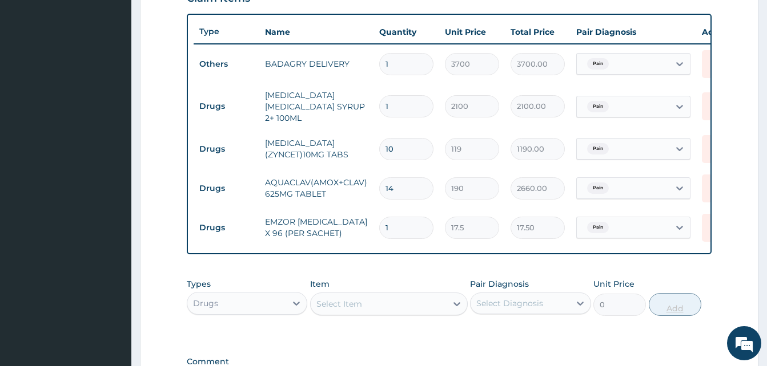
type input "0.00"
type input "3"
type input "52.50"
type input "36"
type input "630.00"
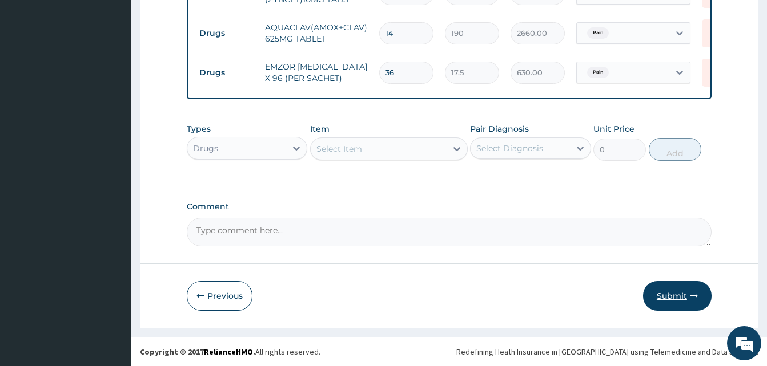
type input "36"
click at [685, 296] on button "Submit" at bounding box center [677, 296] width 69 height 30
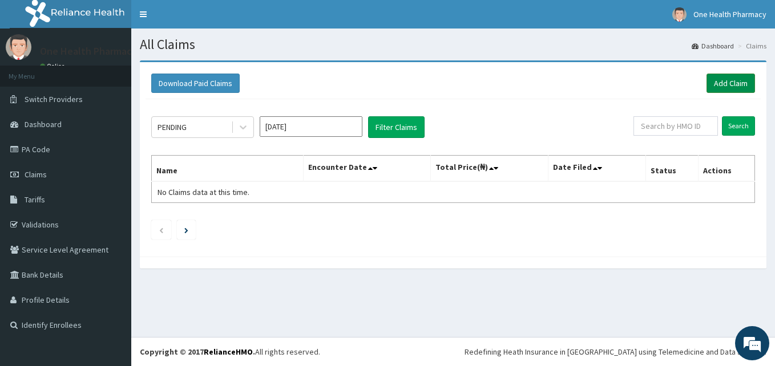
click at [711, 84] on link "Add Claim" at bounding box center [731, 83] width 49 height 19
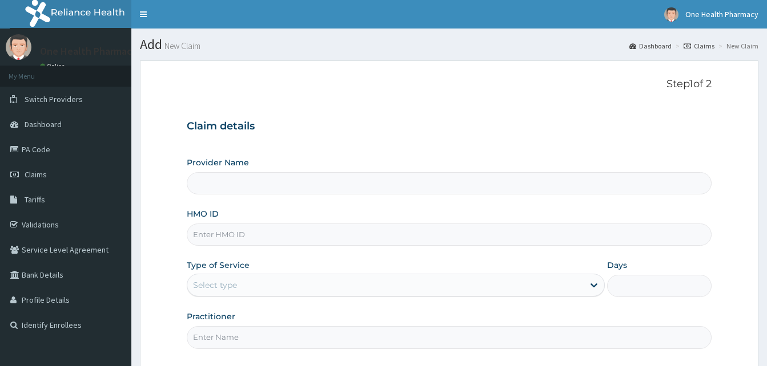
type input "OneHealth Pharmacy"
